Goal: Find specific page/section: Find specific page/section

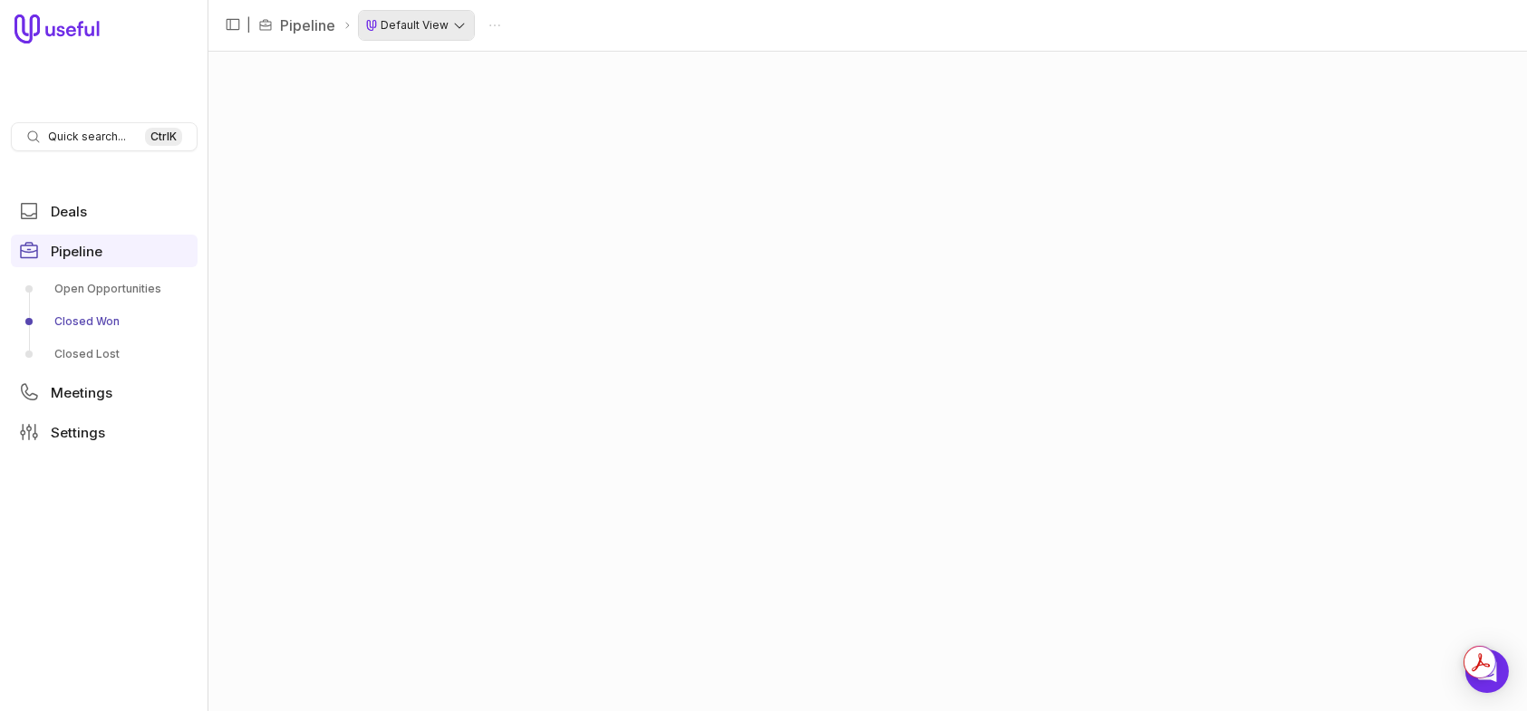
click at [422, 31] on html "Quick search... Ctrl K Deals Pipeline Open Opportunities Closed Won Closed Lost…" at bounding box center [763, 355] width 1527 height 711
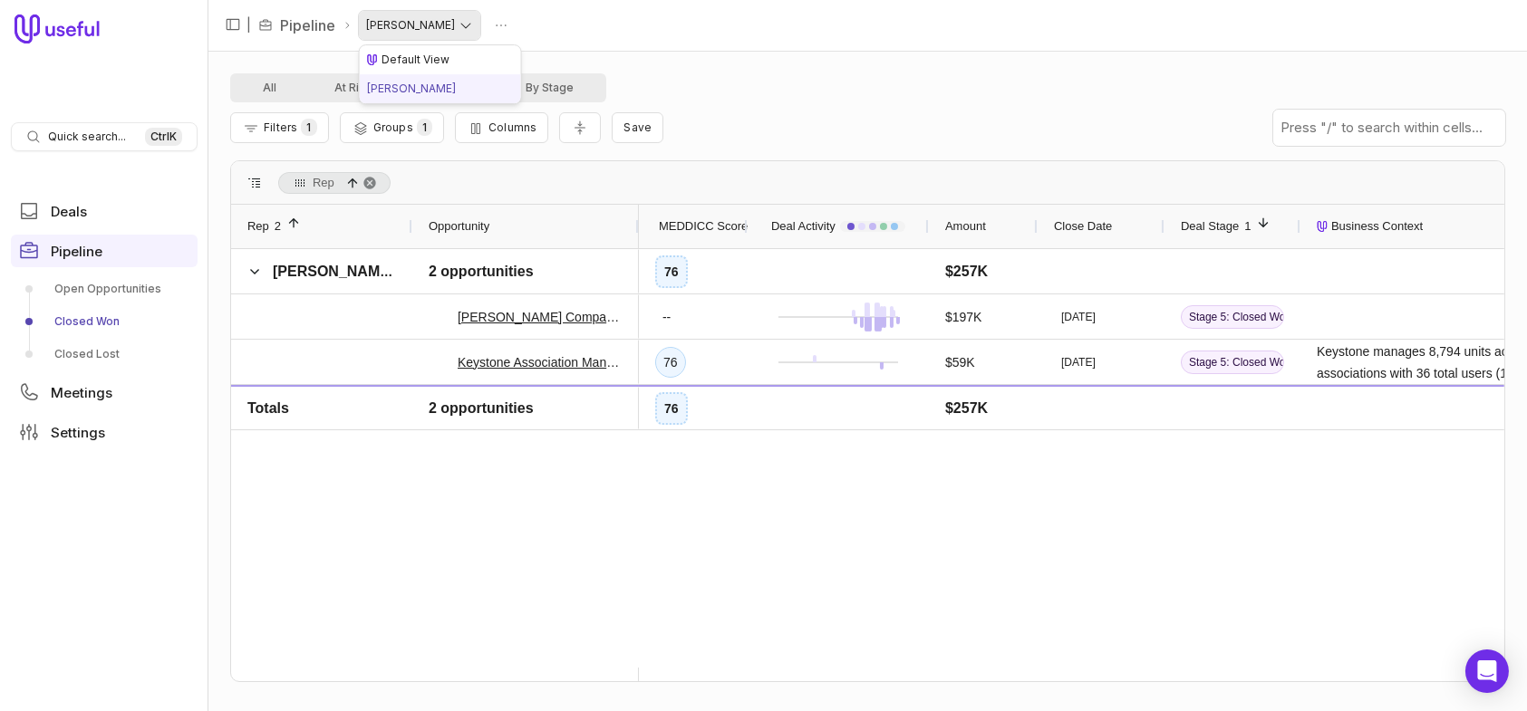
click at [458, 32] on html "Quick search... Ctrl K Deals Pipeline Open Opportunities Closed Won Closed Lost…" at bounding box center [763, 355] width 1527 height 711
click at [747, 73] on html "Quick search... Ctrl K Deals Pipeline Open Opportunities Closed Won Closed Lost…" at bounding box center [763, 355] width 1527 height 711
click at [444, 28] on html "Quick search... Ctrl K Deals Pipeline Open Opportunities Closed Won Closed Lost…" at bounding box center [763, 355] width 1527 height 711
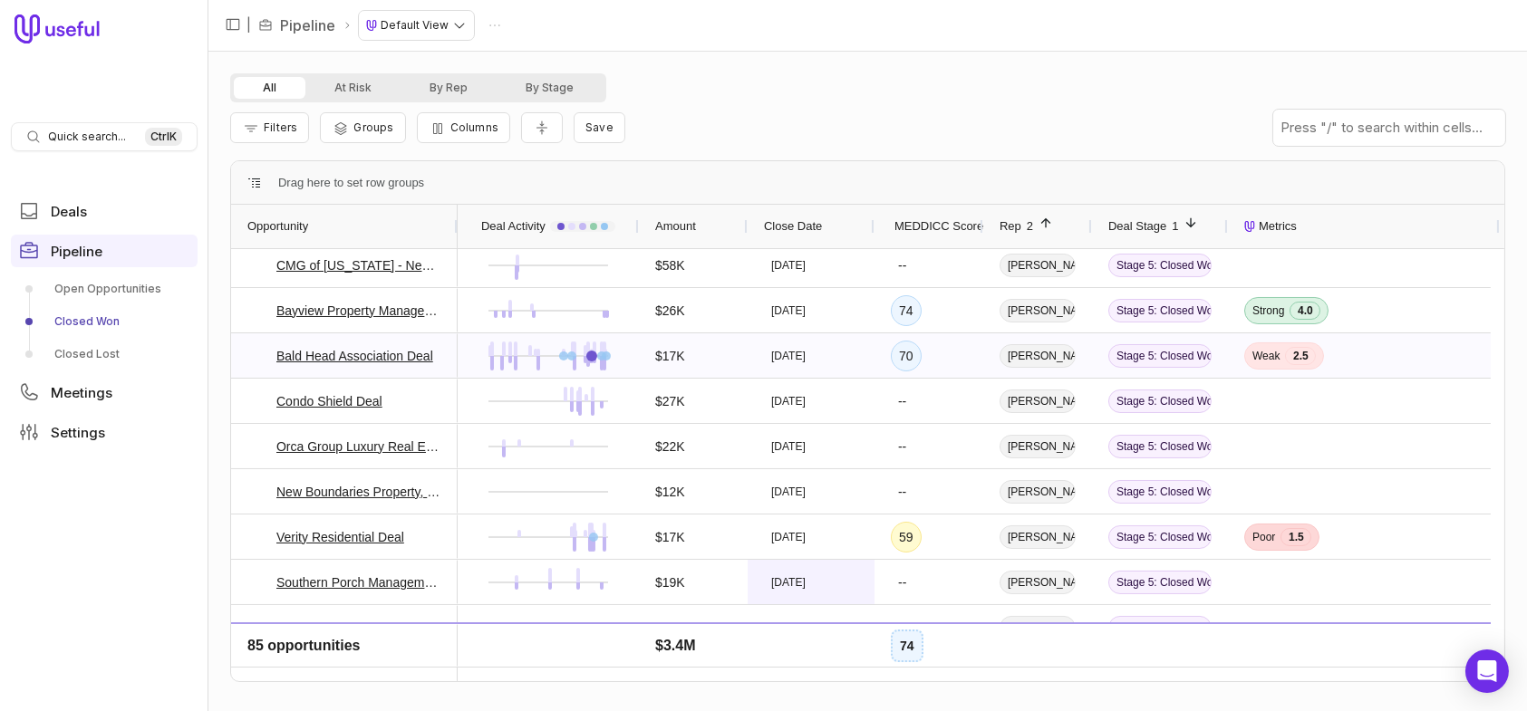
scroll to position [362, 0]
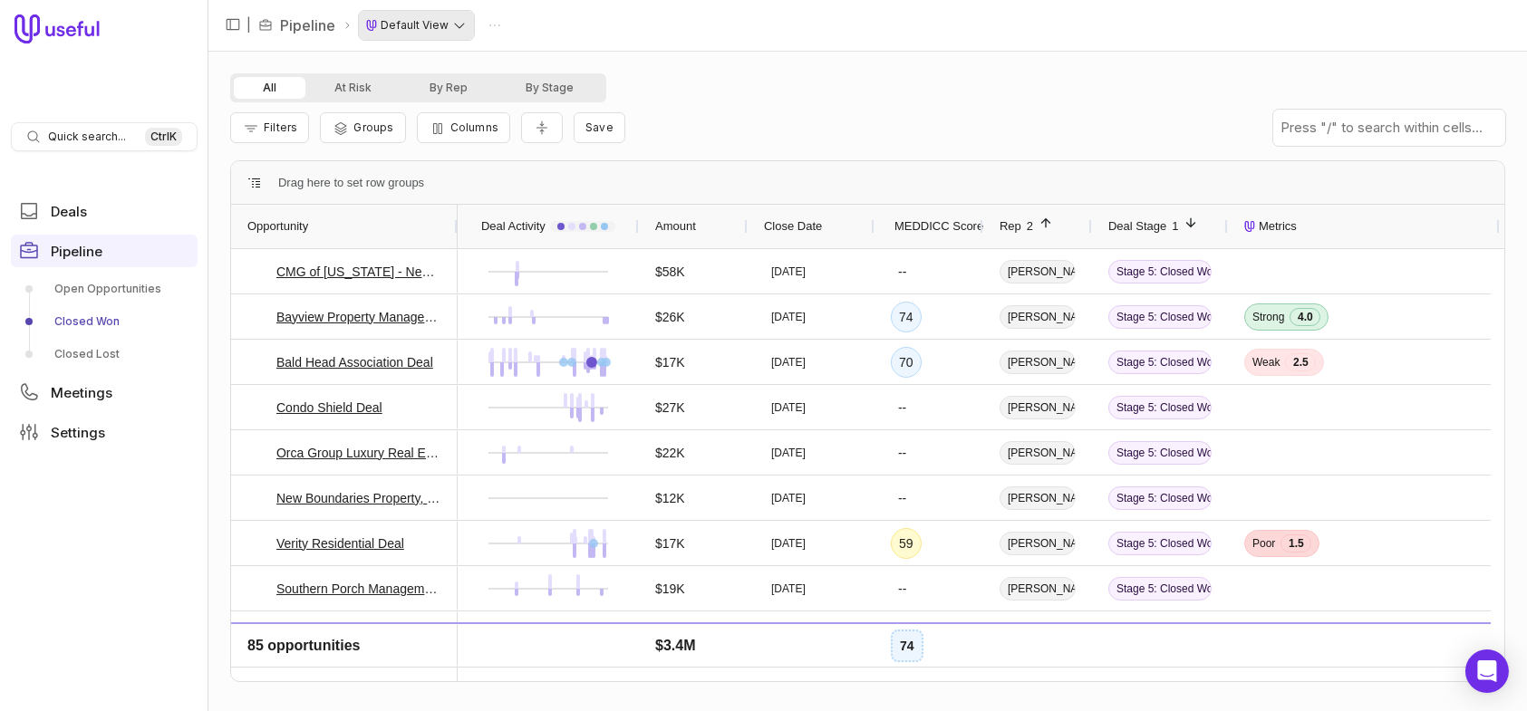
click at [427, 27] on html "Quick search... Ctrl K Deals Pipeline Open Opportunities Closed Won Closed Lost…" at bounding box center [763, 355] width 1527 height 711
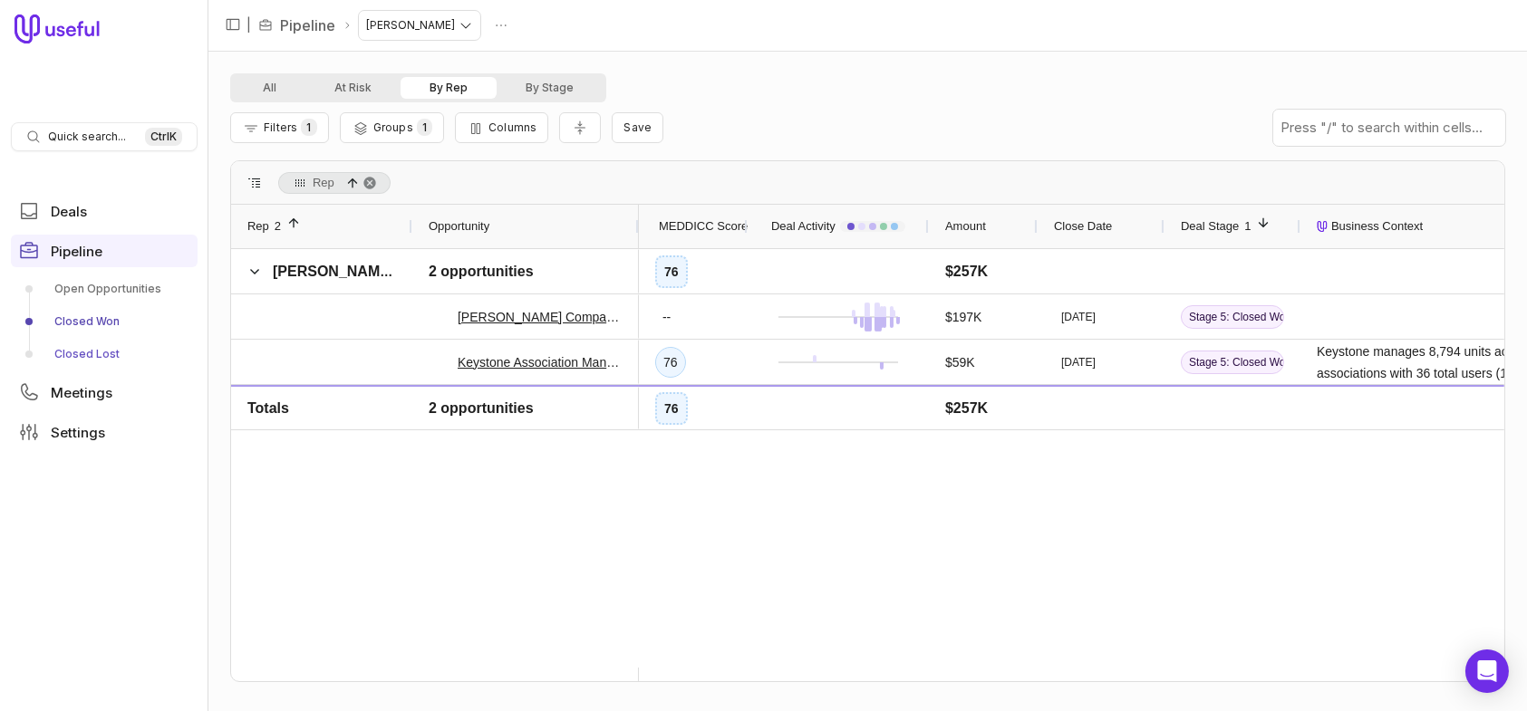
click at [89, 340] on link "Closed Lost" at bounding box center [104, 354] width 187 height 29
click at [94, 348] on link "Closed Lost" at bounding box center [104, 354] width 187 height 29
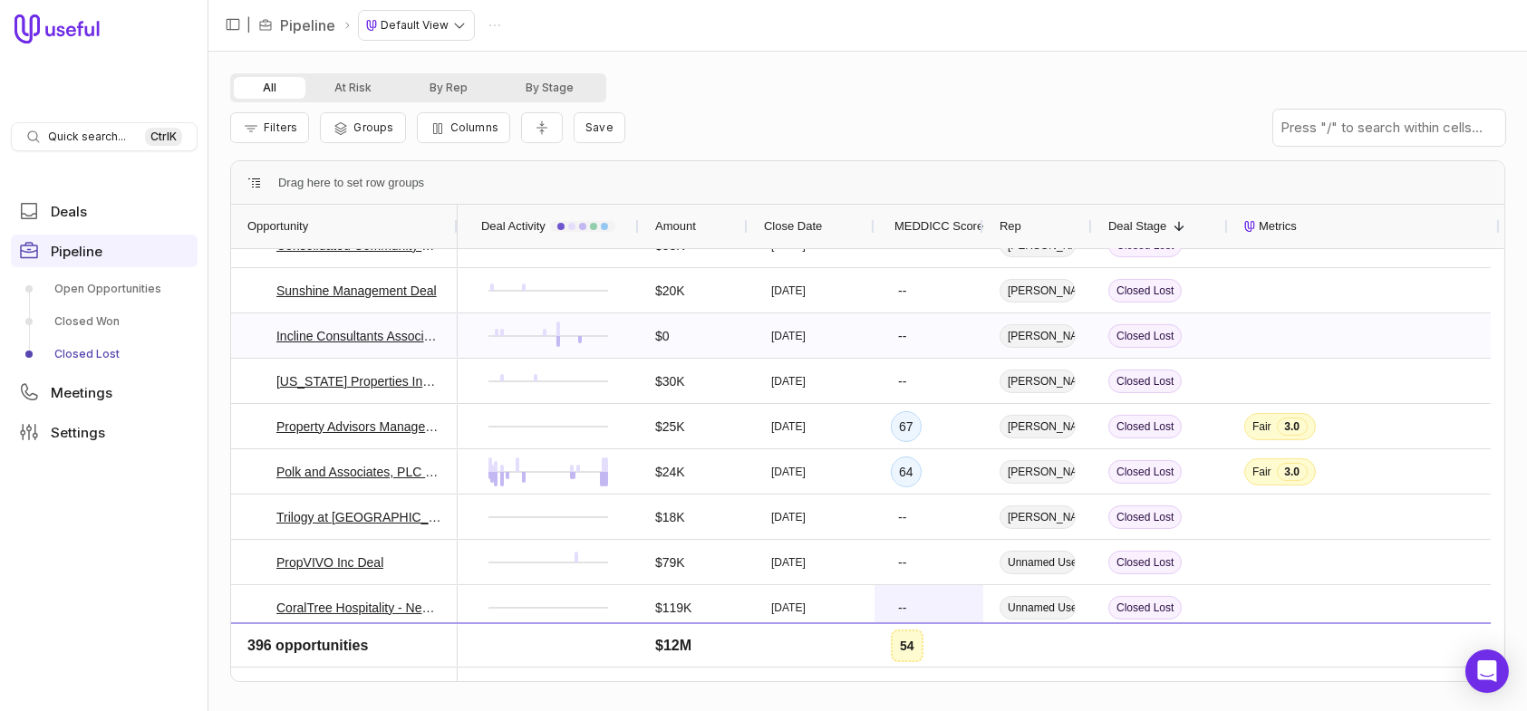
scroll to position [1193, 0]
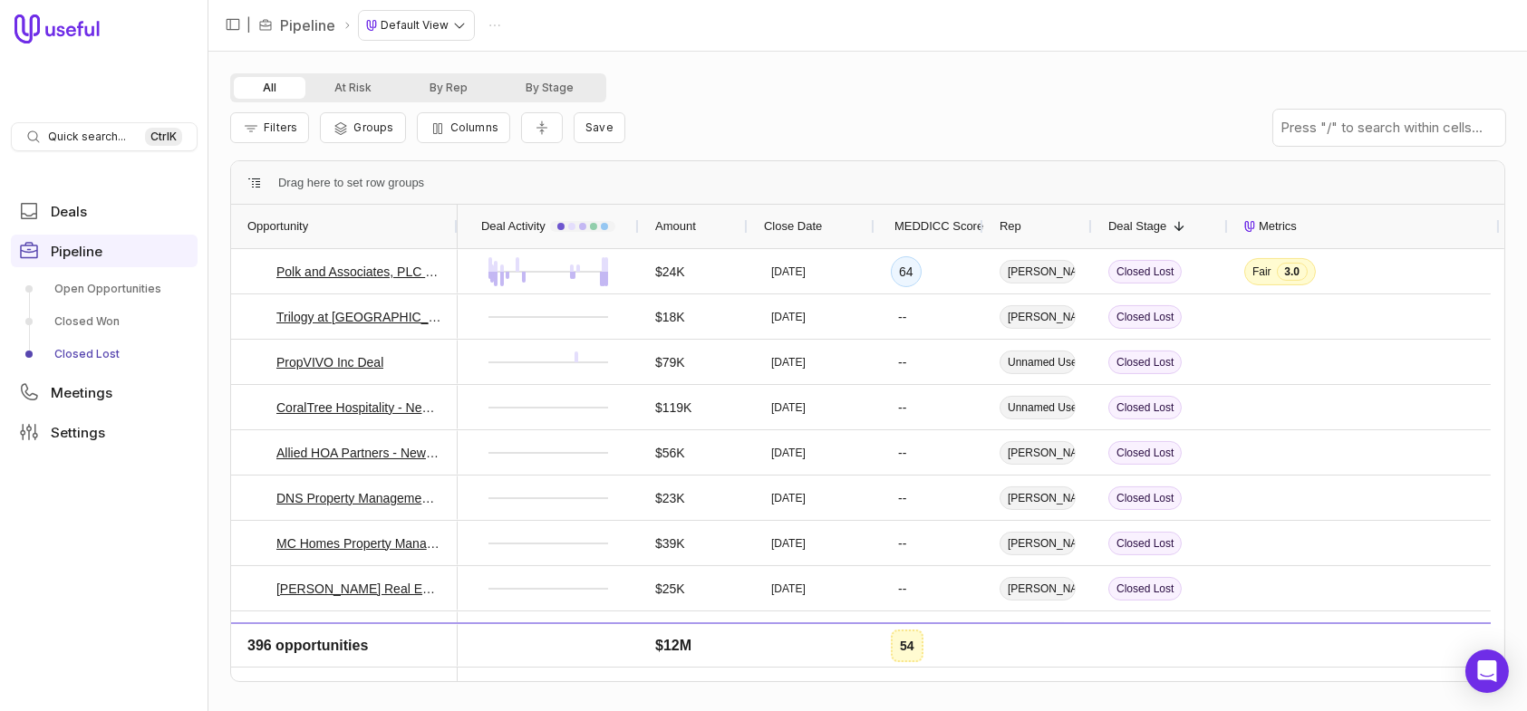
click at [829, 226] on div "Close Date" at bounding box center [811, 226] width 94 height 34
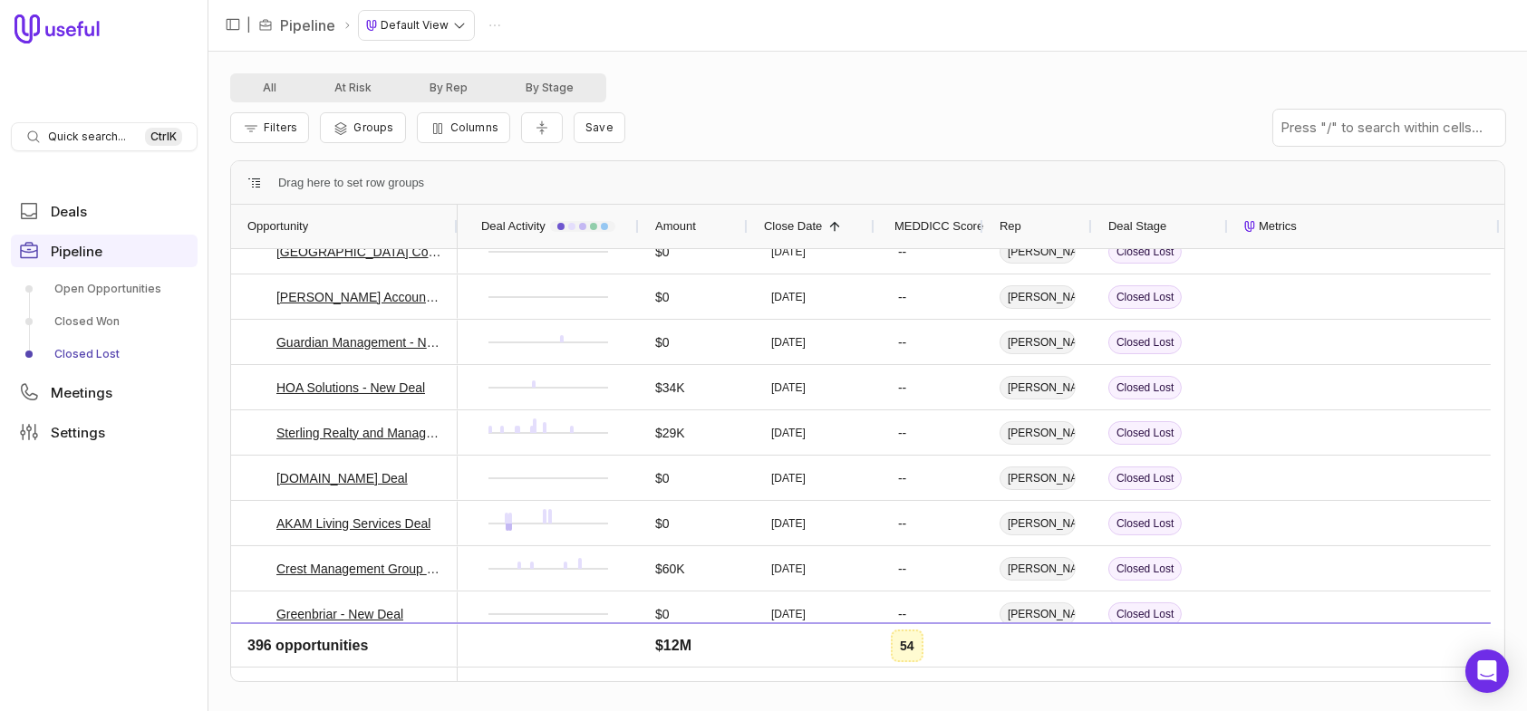
click at [828, 225] on span at bounding box center [834, 226] width 14 height 14
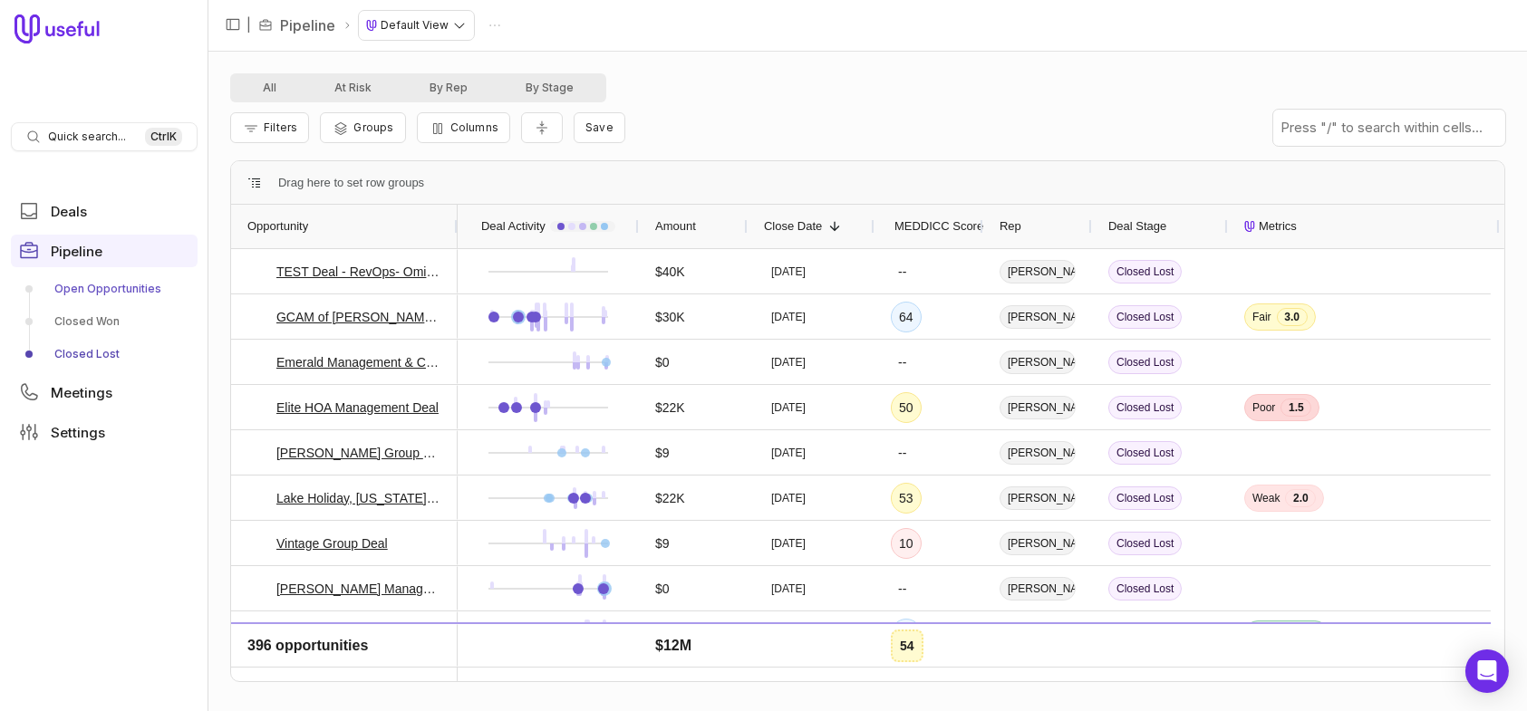
click at [88, 293] on link "Open Opportunities" at bounding box center [104, 289] width 187 height 29
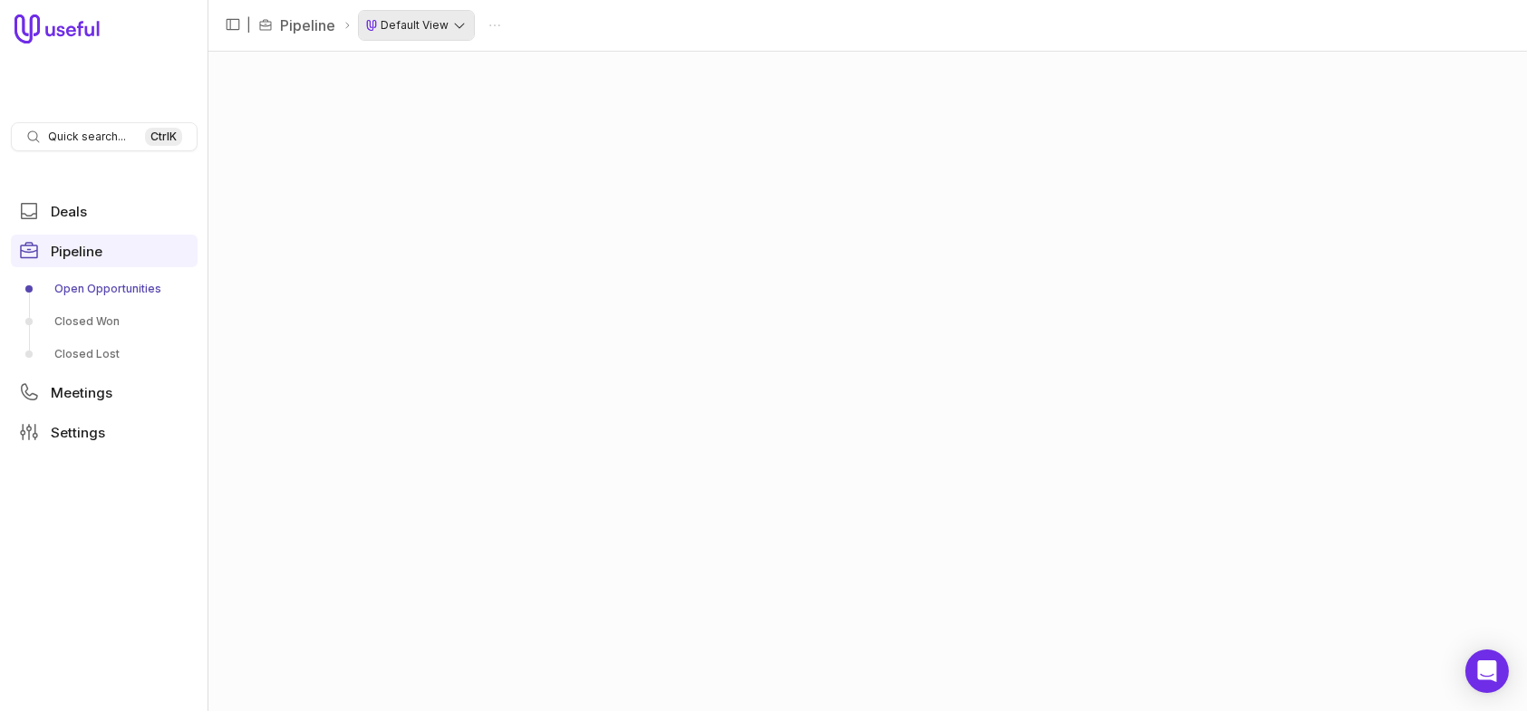
click at [432, 20] on html "Quick search... Ctrl K Deals Pipeline Open Opportunities Closed Won Closed Lost…" at bounding box center [763, 355] width 1527 height 711
